Goal: Task Accomplishment & Management: Complete application form

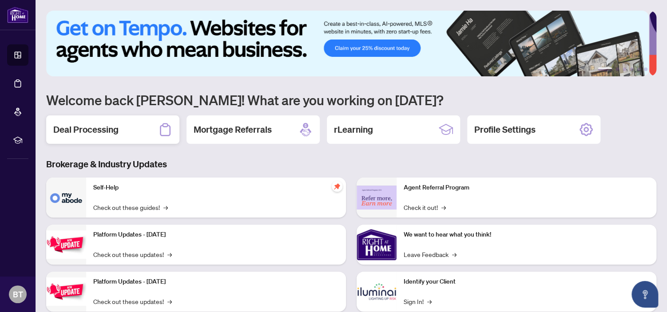
click at [98, 132] on h2 "Deal Processing" at bounding box center [85, 130] width 65 height 12
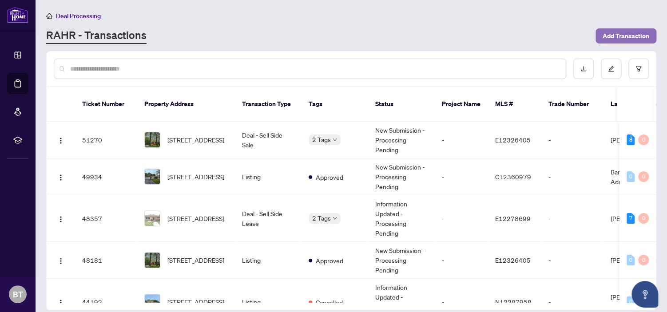
click at [616, 33] on span "Add Transaction" at bounding box center [626, 36] width 47 height 14
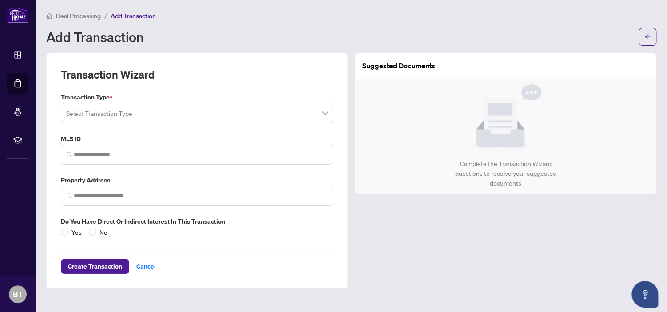
click at [326, 113] on span at bounding box center [197, 113] width 262 height 17
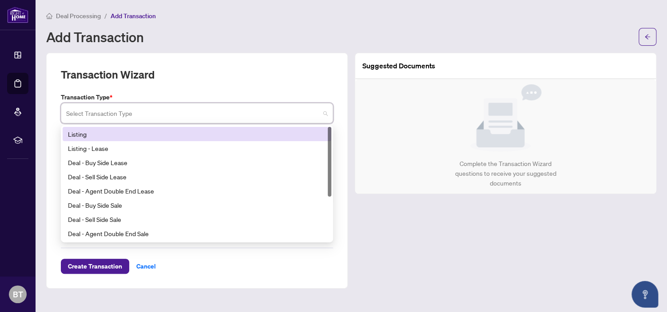
click at [201, 134] on div "Listing" at bounding box center [197, 134] width 258 height 10
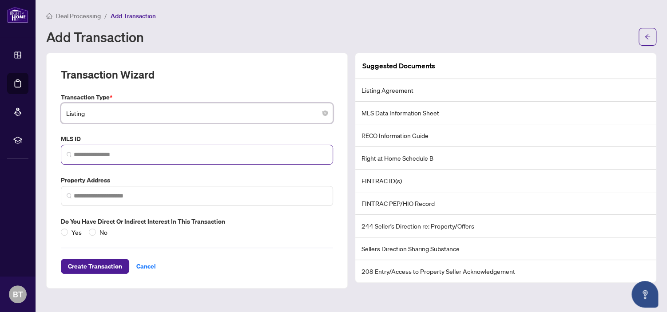
click at [93, 149] on span at bounding box center [197, 155] width 272 height 20
paste input "*********"
type input "*********"
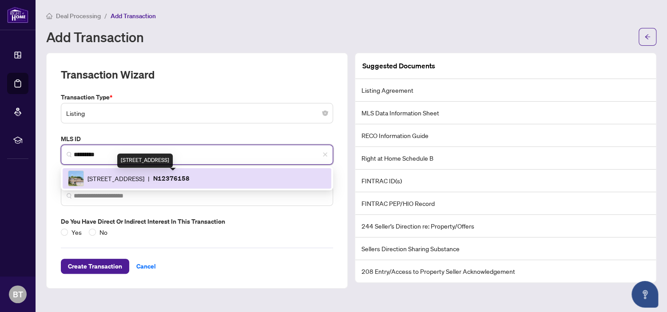
click at [137, 181] on span "[STREET_ADDRESS]" at bounding box center [116, 179] width 57 height 10
type input "**********"
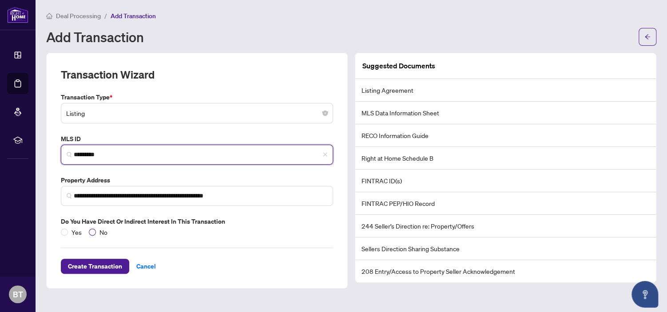
type input "*********"
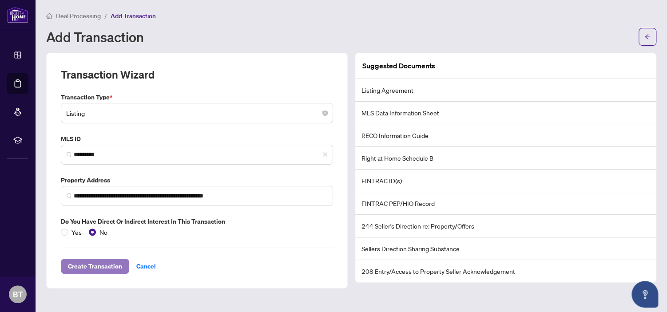
click at [100, 263] on span "Create Transaction" at bounding box center [95, 266] width 54 height 14
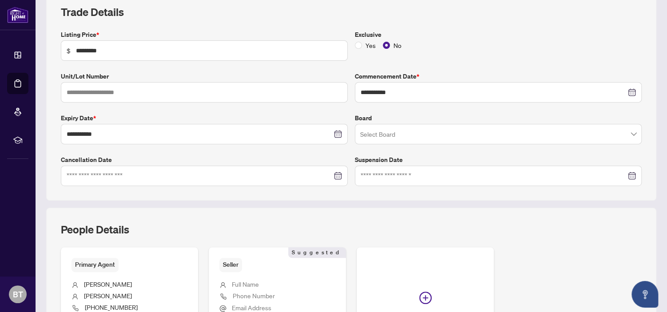
scroll to position [133, 0]
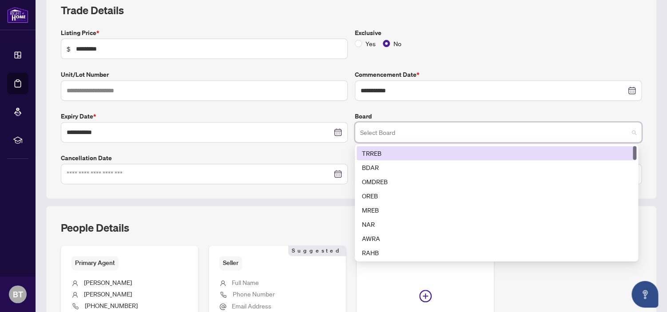
click at [385, 132] on input "search" at bounding box center [494, 134] width 268 height 20
click at [384, 151] on div "TRREB" at bounding box center [496, 153] width 269 height 10
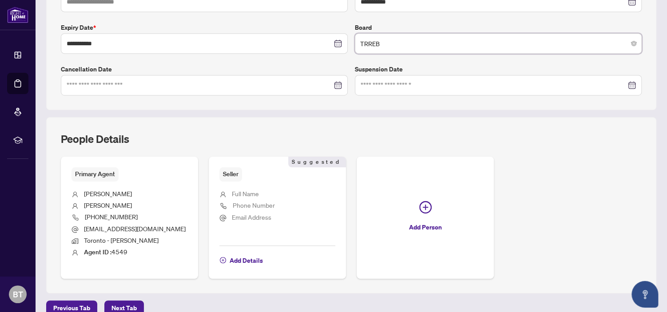
scroll to position [234, 0]
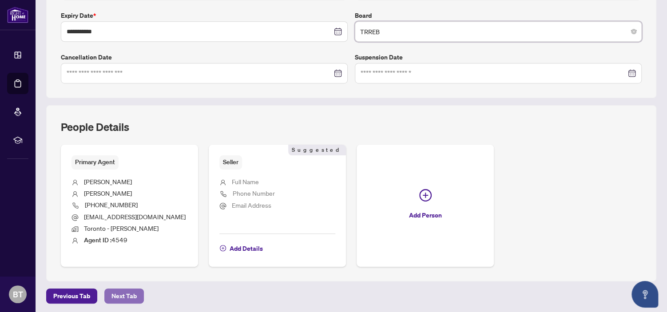
click at [121, 291] on span "Next Tab" at bounding box center [124, 296] width 25 height 14
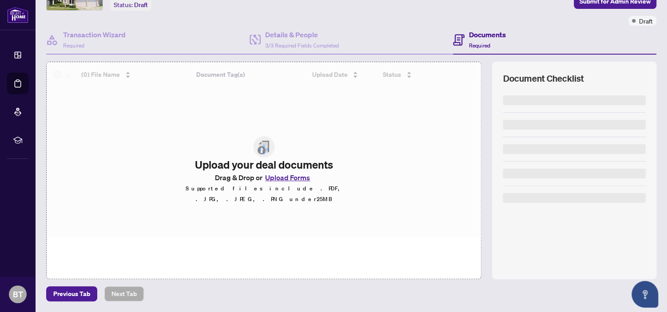
scroll to position [59, 0]
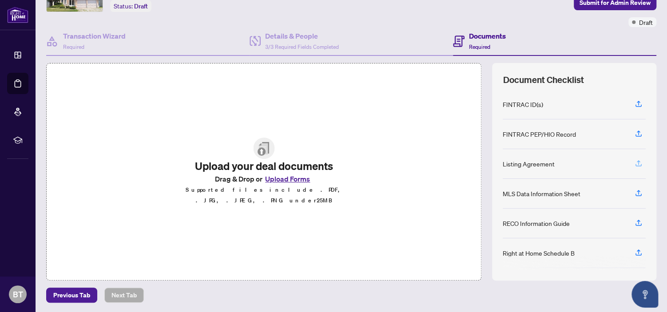
click at [637, 162] on button "button" at bounding box center [639, 163] width 14 height 15
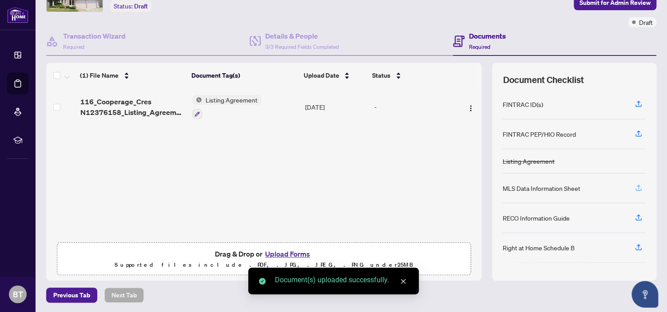
click at [635, 188] on icon "button" at bounding box center [639, 188] width 8 height 8
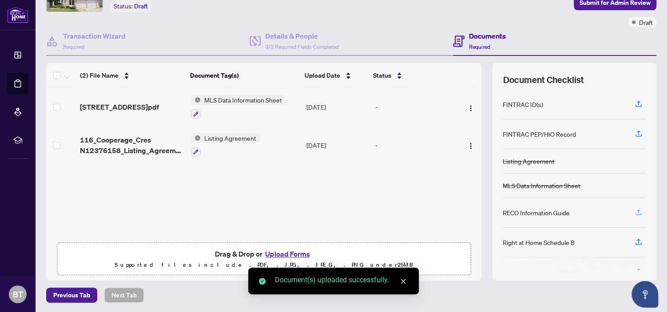
click at [635, 211] on icon "button" at bounding box center [639, 212] width 8 height 8
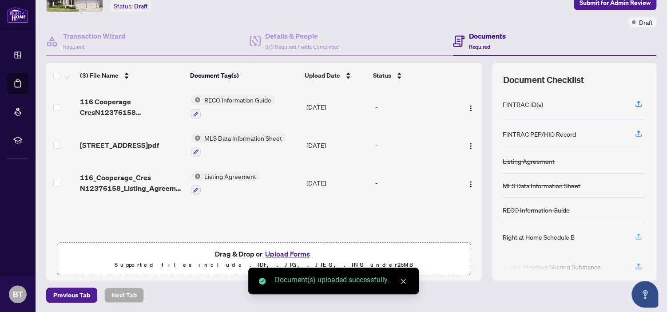
click at [635, 234] on icon "button" at bounding box center [639, 237] width 8 height 8
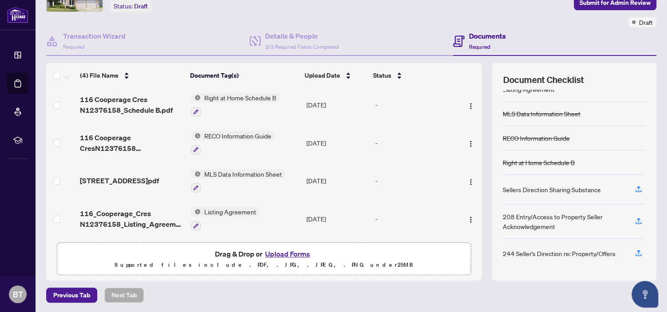
click at [287, 254] on button "Upload Forms" at bounding box center [288, 254] width 50 height 12
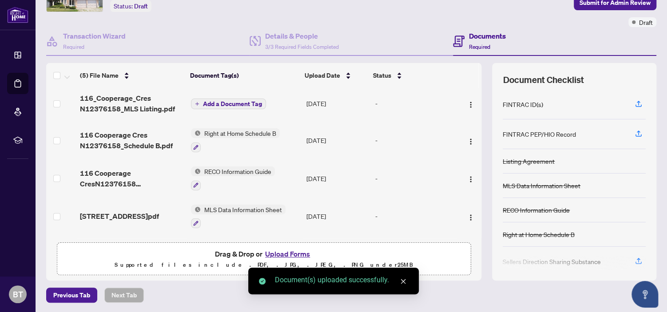
click at [220, 101] on span "Add a Document Tag" at bounding box center [232, 104] width 59 height 6
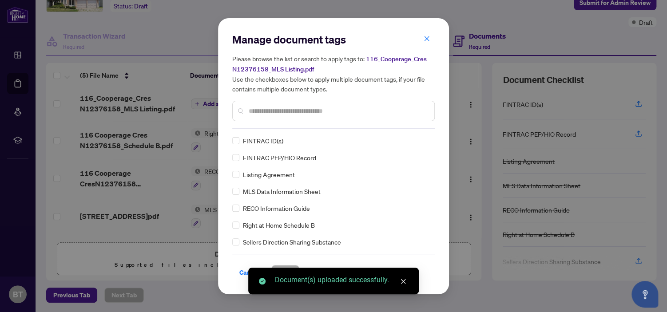
click at [275, 127] on div "Manage document tags Please browse the list or search to apply tags to: 116_Coo…" at bounding box center [333, 80] width 203 height 96
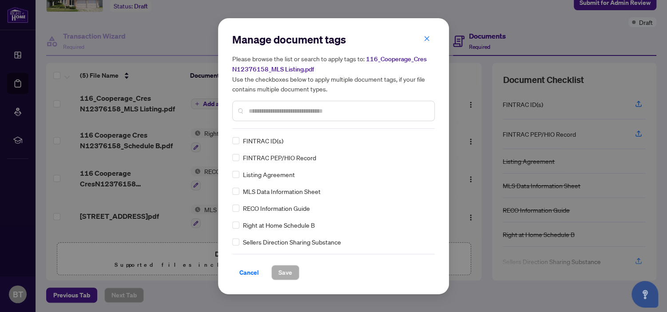
click at [274, 115] on input "text" at bounding box center [338, 111] width 179 height 10
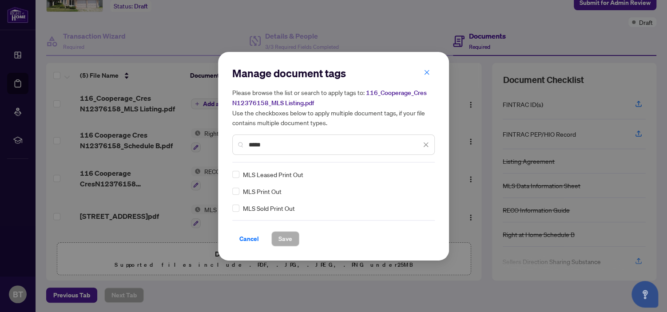
type input "*****"
click at [279, 236] on span "Save" at bounding box center [286, 239] width 14 height 14
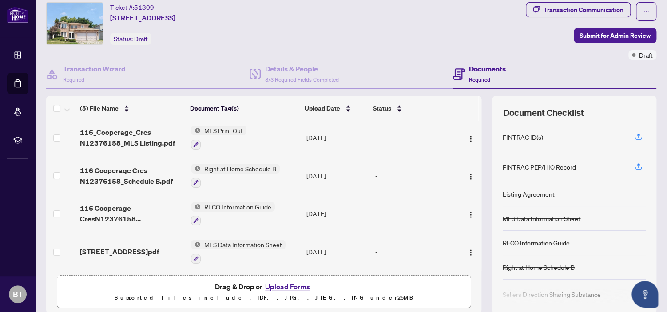
scroll to position [0, 0]
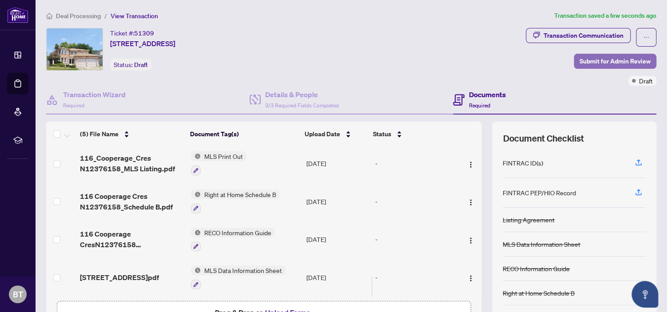
click at [586, 60] on span "Submit for Admin Review" at bounding box center [615, 61] width 71 height 14
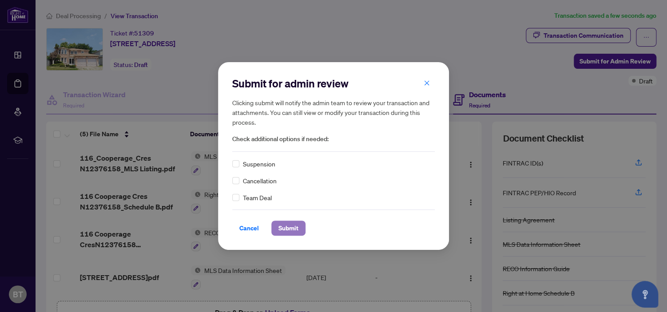
click at [290, 225] on span "Submit" at bounding box center [289, 228] width 20 height 14
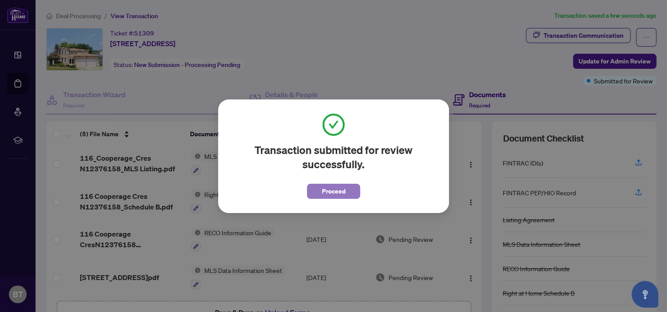
click at [336, 188] on span "Proceed" at bounding box center [334, 191] width 24 height 14
